Goal: Check status: Check status

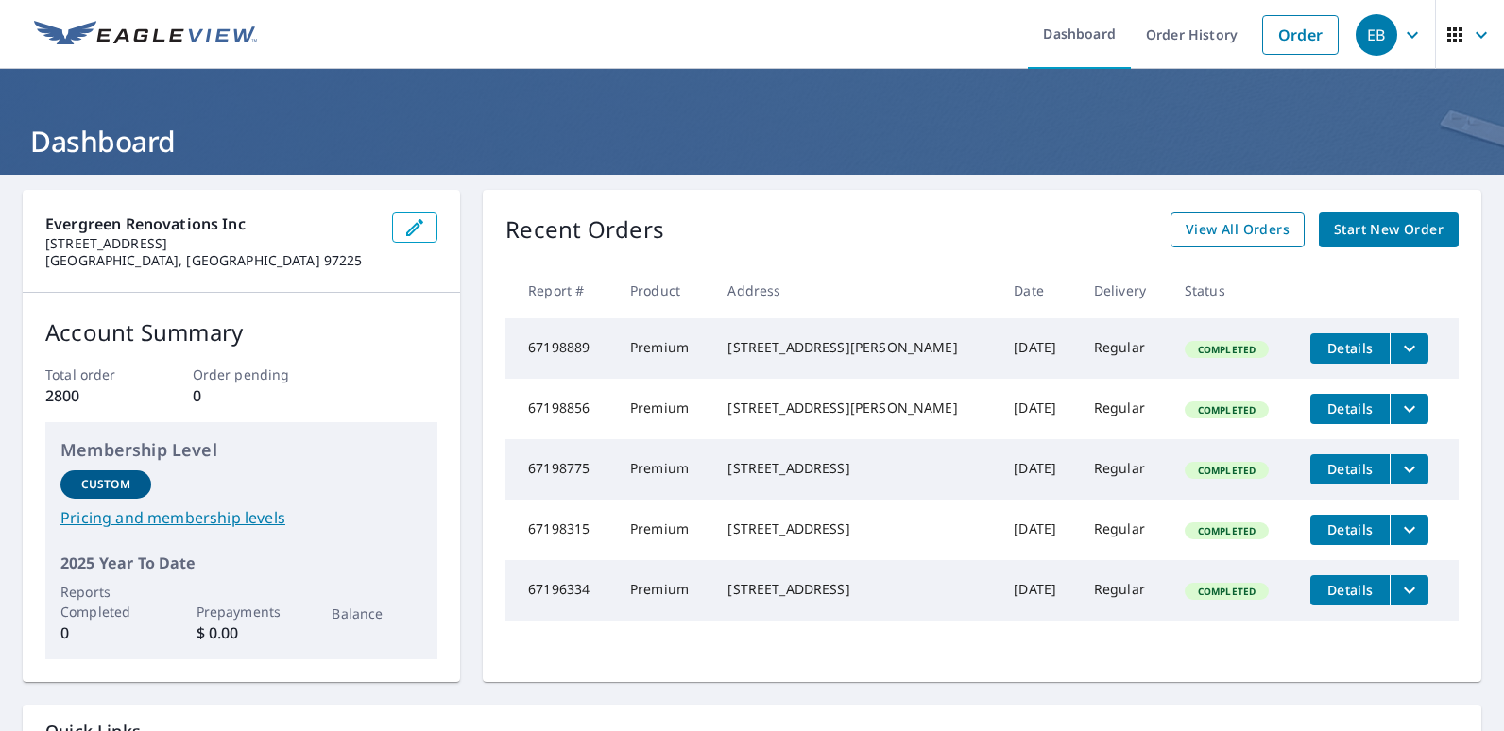
click at [1235, 229] on span "View All Orders" at bounding box center [1238, 230] width 104 height 24
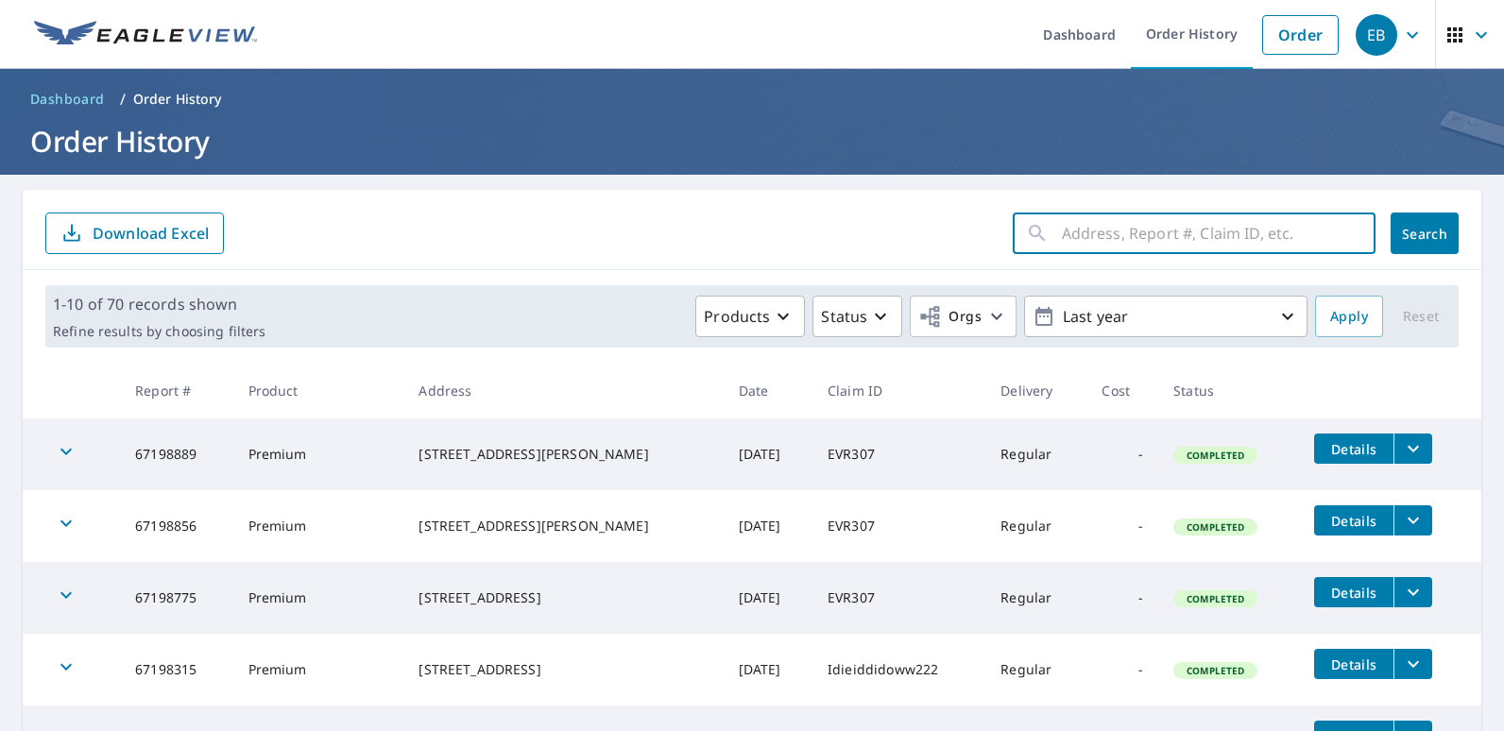
click at [1141, 234] on input "text" at bounding box center [1219, 233] width 314 height 53
type input "51616"
click button "Search" at bounding box center [1425, 234] width 68 height 42
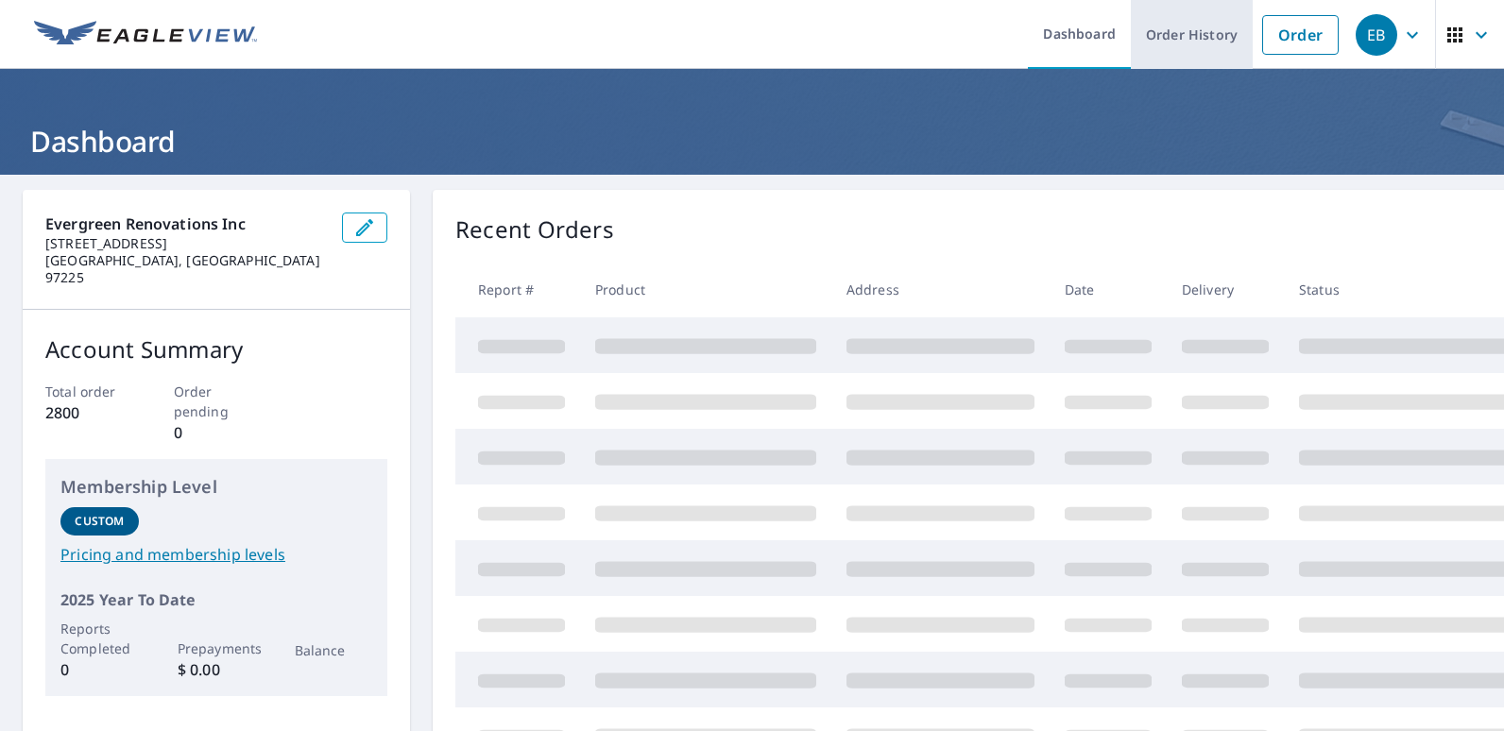
click at [1156, 31] on link "Order History" at bounding box center [1192, 34] width 122 height 69
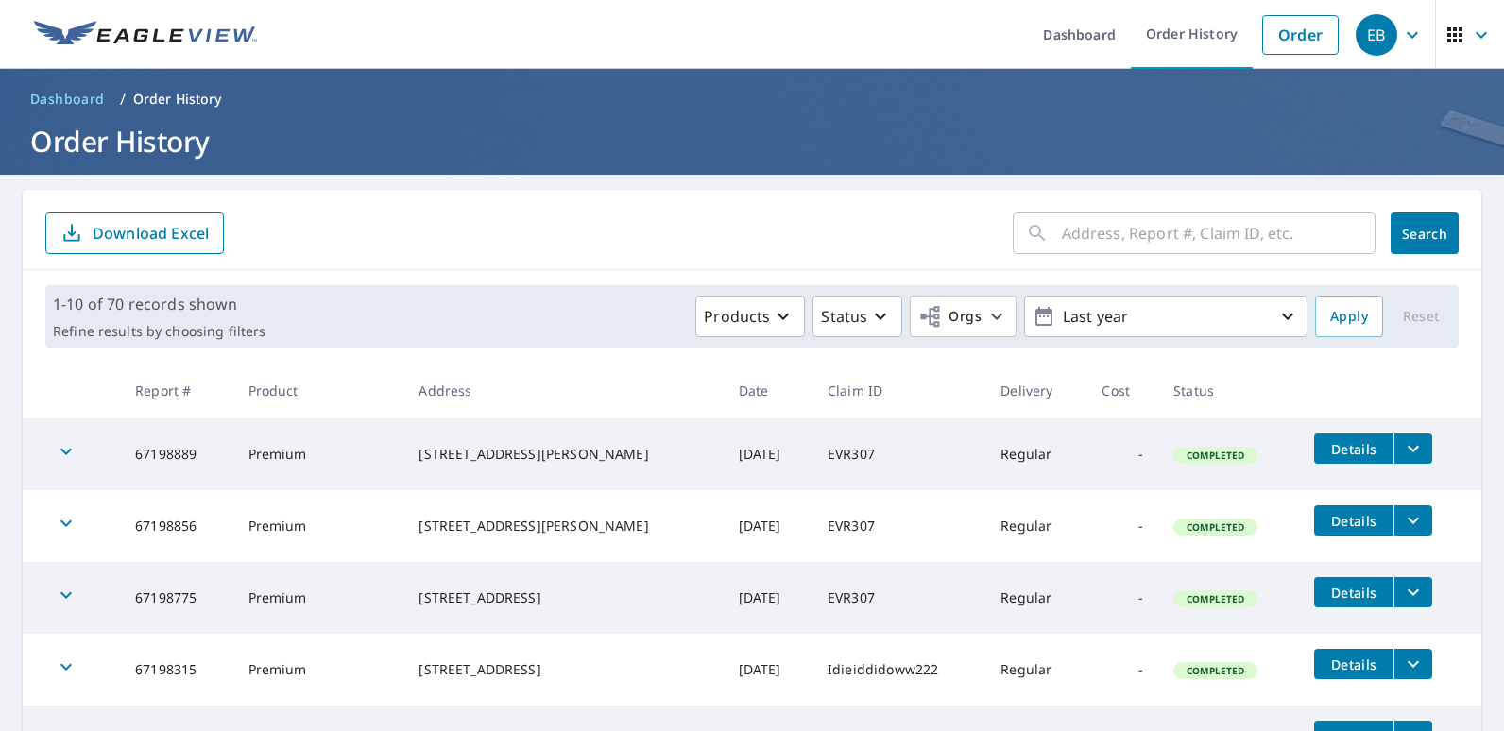
click at [1072, 233] on input "text" at bounding box center [1219, 233] width 314 height 53
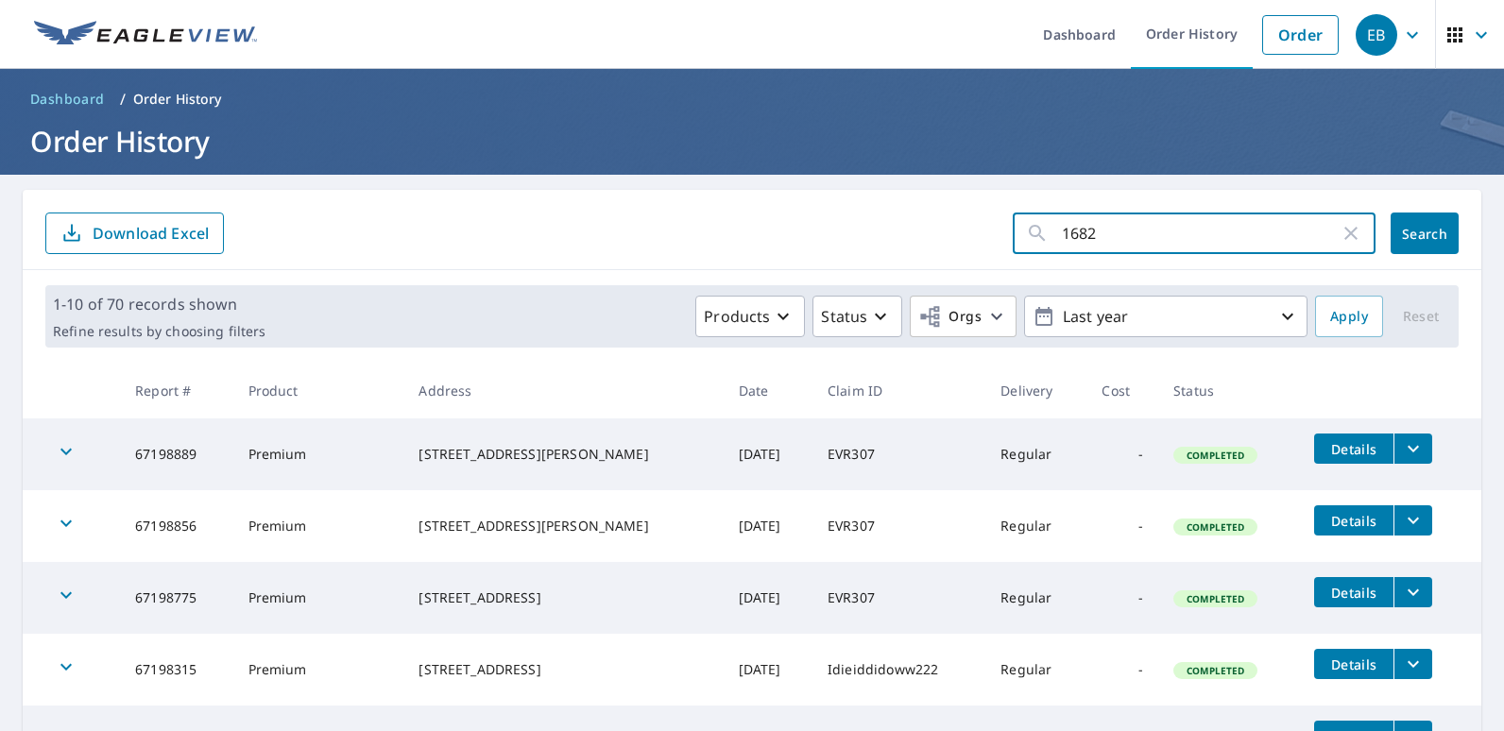
type input "16827"
click button "Search" at bounding box center [1425, 234] width 68 height 42
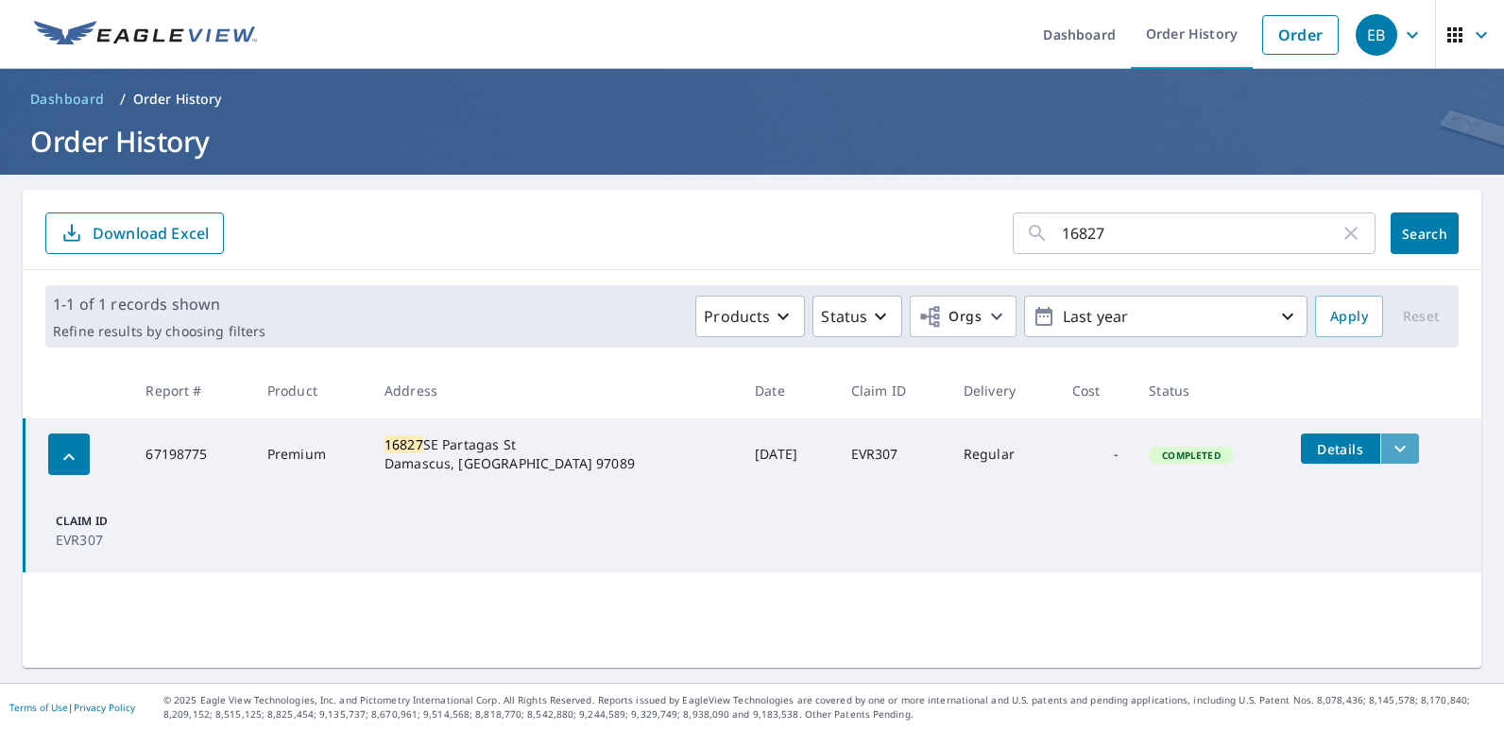
click at [1389, 449] on icon "filesDropdownBtn-67198775" at bounding box center [1400, 449] width 23 height 23
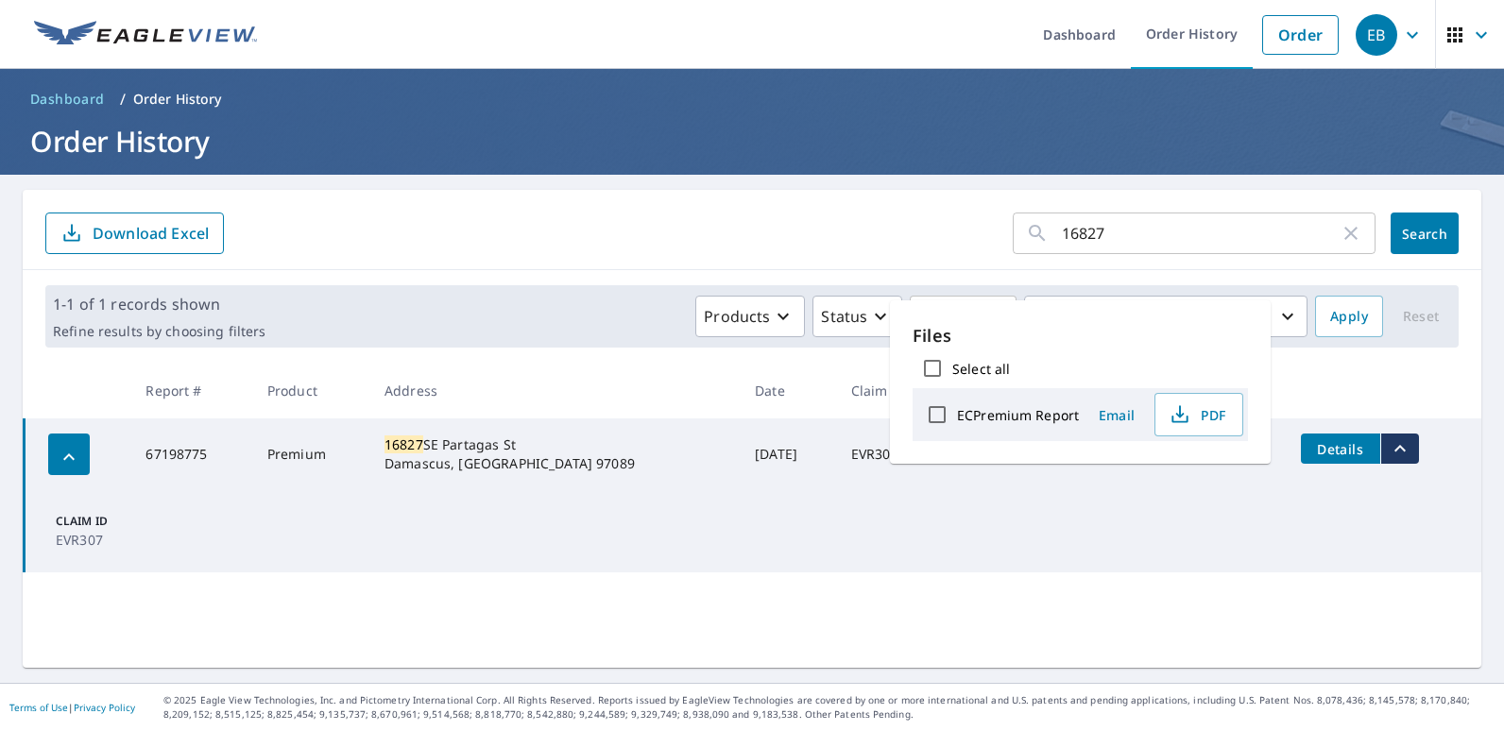
click at [1010, 412] on label "ECPremium Report" at bounding box center [1018, 415] width 122 height 18
click at [957, 412] on input "ECPremium Report" at bounding box center [938, 415] width 40 height 40
checkbox input "true"
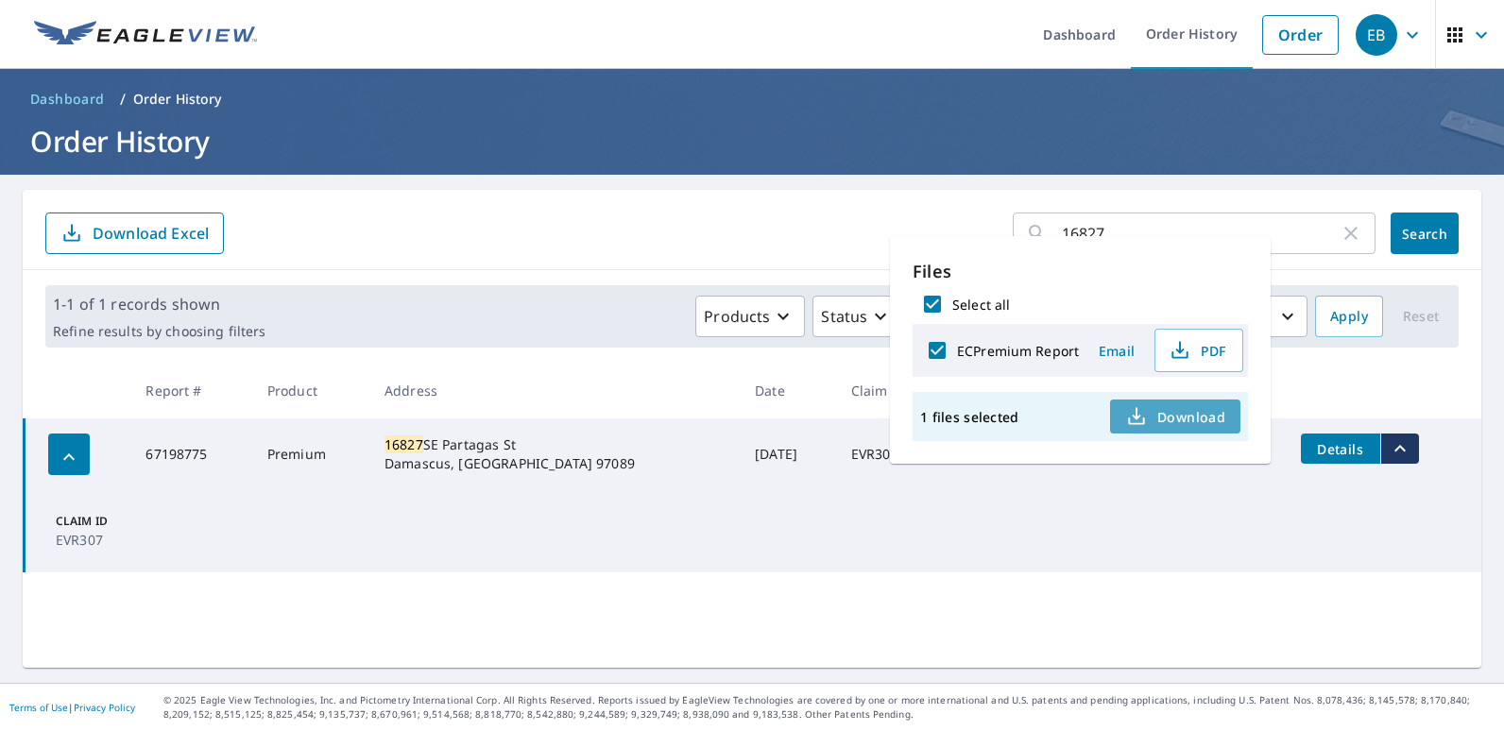
click at [1160, 413] on span "Download" at bounding box center [1176, 416] width 100 height 23
